Goal: Information Seeking & Learning: Understand process/instructions

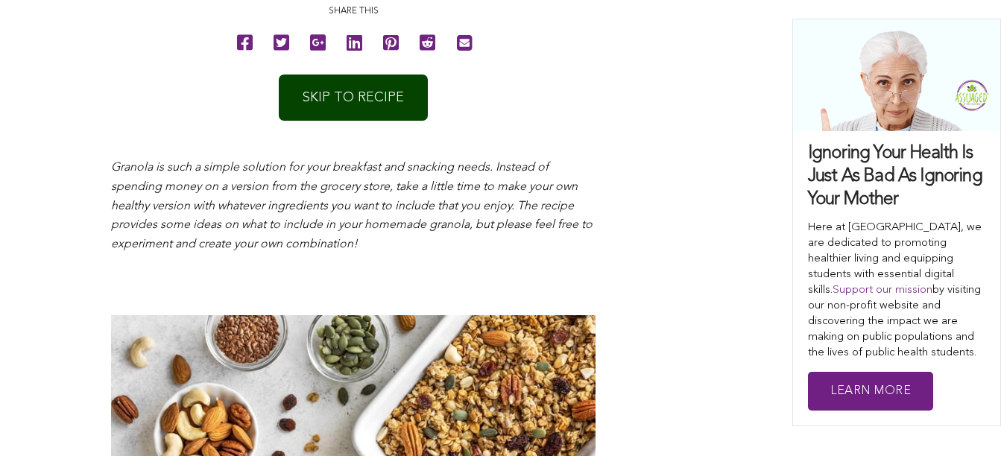
scroll to position [805, 0]
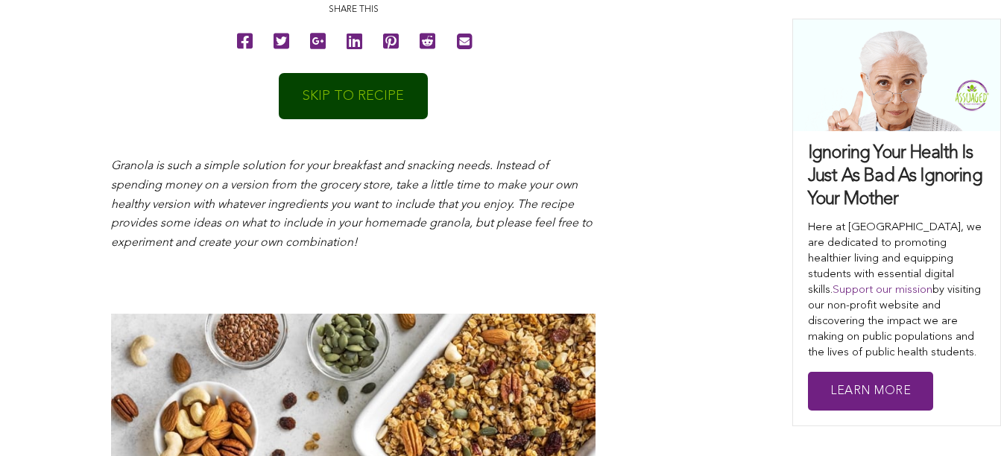
click at [353, 101] on link "SKIP TO RECIPE" at bounding box center [353, 96] width 149 height 46
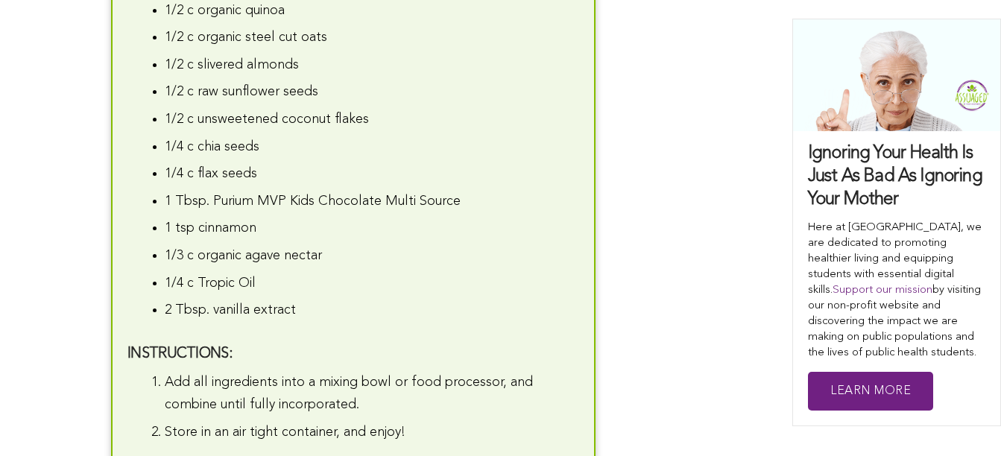
scroll to position [4377, 0]
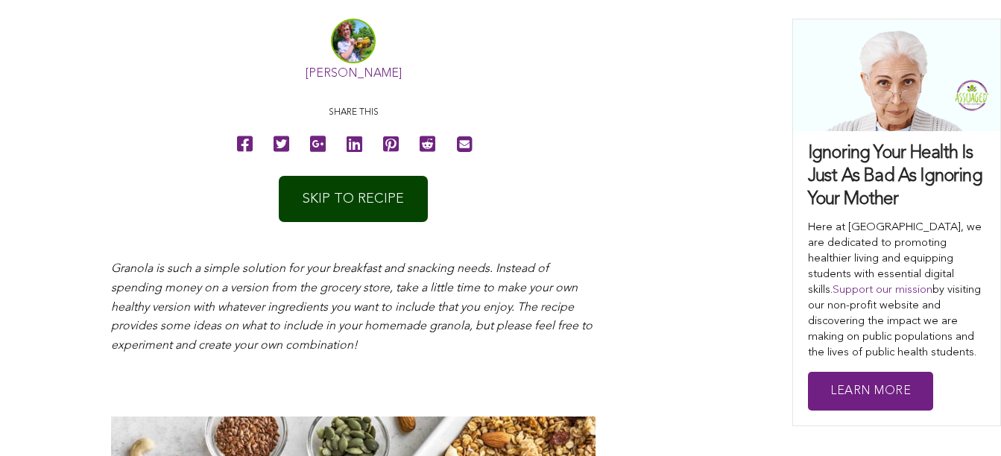
scroll to position [716, 0]
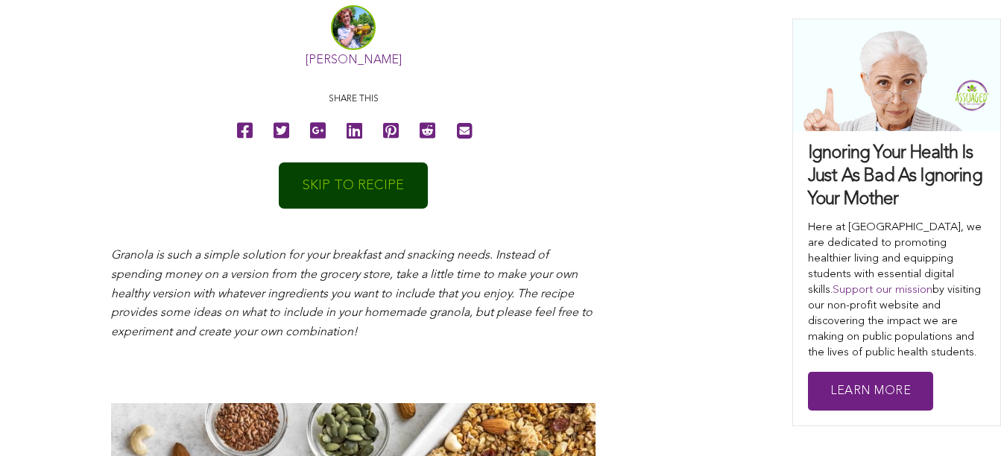
drag, startPoint x: 0, startPoint y: 0, endPoint x: 412, endPoint y: 161, distance: 442.6
click at [412, 163] on link "SKIP TO RECIPE" at bounding box center [353, 186] width 149 height 46
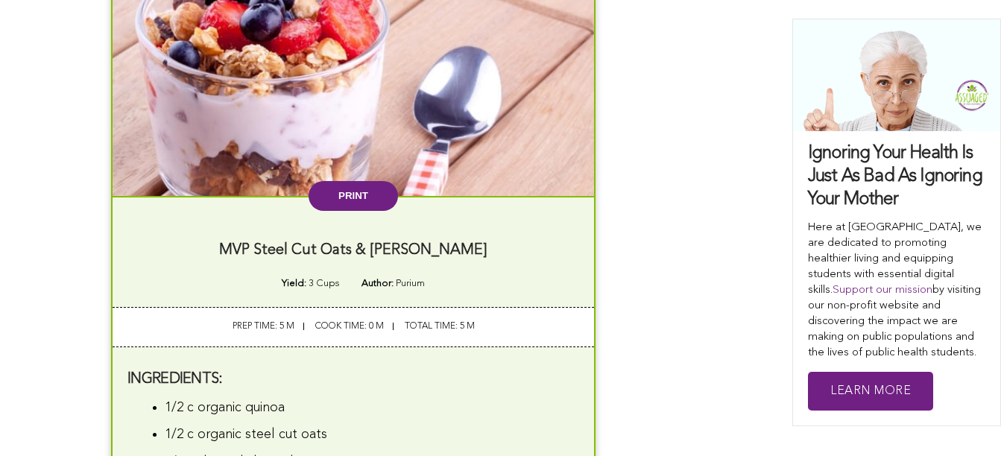
click at [412, 161] on img at bounding box center [354, 85] width 482 height 222
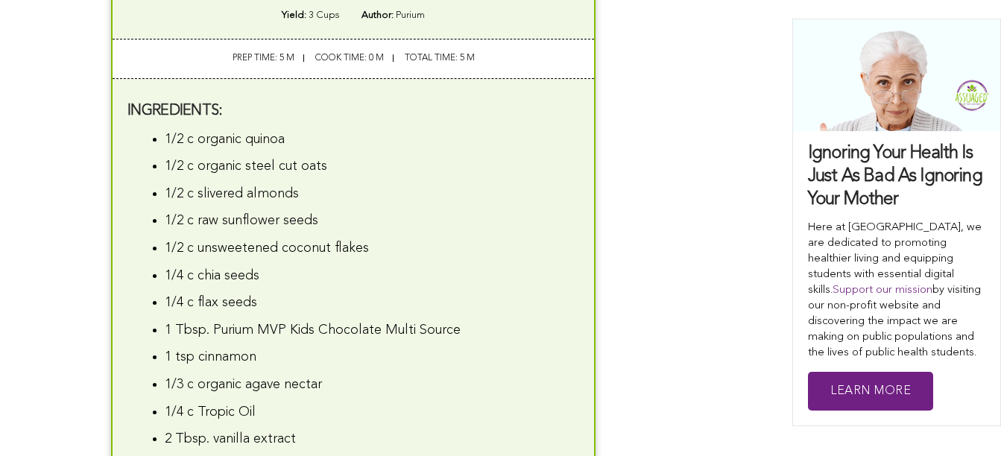
scroll to position [4317, 0]
